Goal: Task Accomplishment & Management: Use online tool/utility

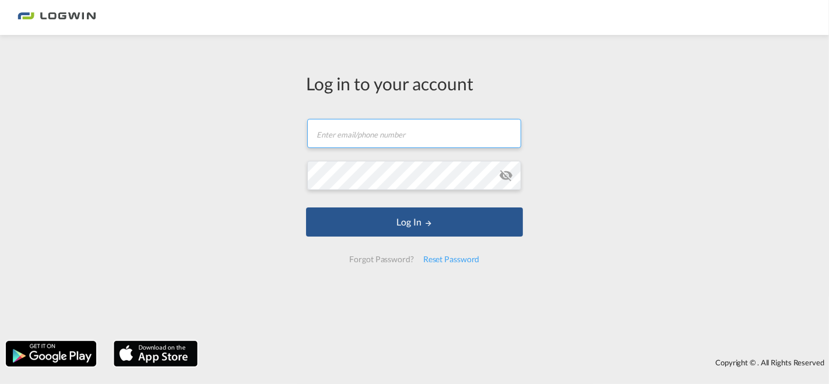
click at [380, 144] on input "text" at bounding box center [414, 133] width 214 height 29
click at [434, 133] on input "[PERSON_NAME][EMAIL_ADDRESS][PERSON_NAME][DOMAIN_NAME]" at bounding box center [414, 133] width 214 height 29
type input "adrian.morales@logwin-logistics.com"
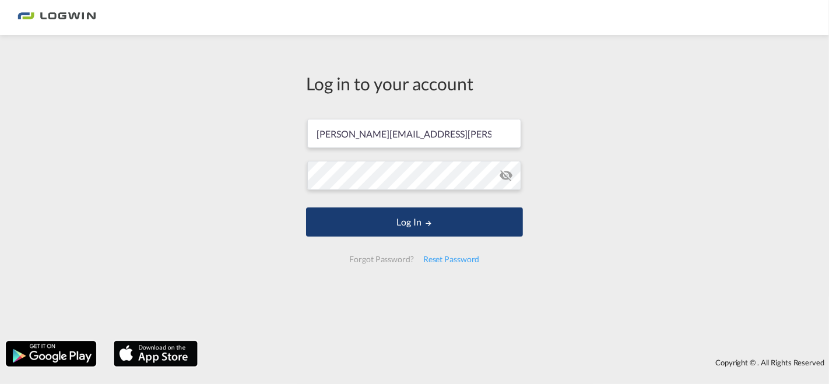
click at [407, 219] on button "Log In" at bounding box center [414, 221] width 217 height 29
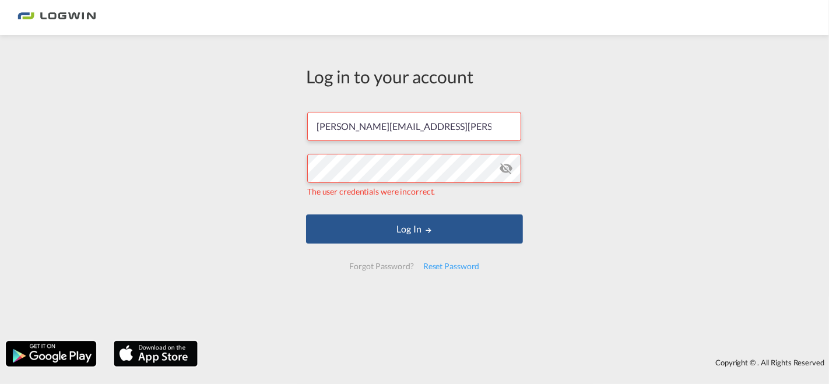
click at [506, 163] on md-icon "icon-eye-off" at bounding box center [506, 168] width 14 height 14
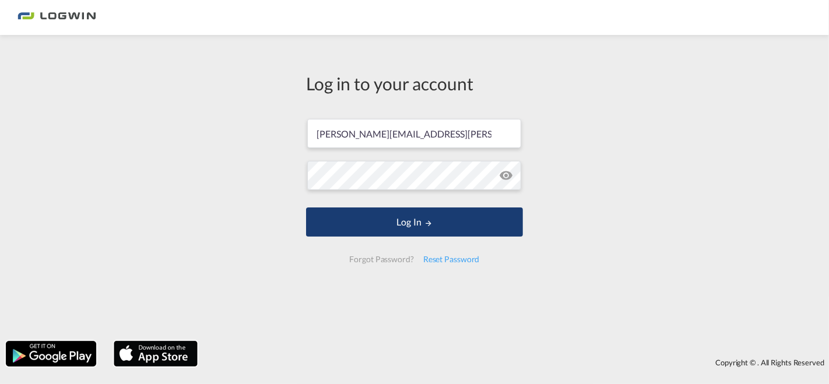
click at [393, 221] on button "Log In" at bounding box center [414, 221] width 217 height 29
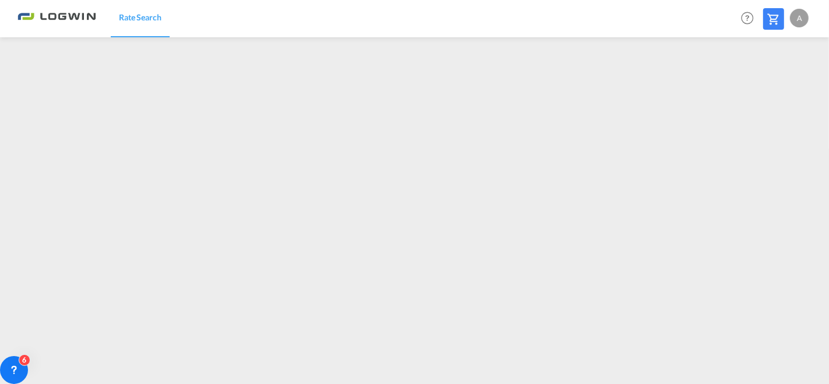
click at [129, 17] on span "Rate Search" at bounding box center [140, 17] width 43 height 10
